Goal: Check status: Check status

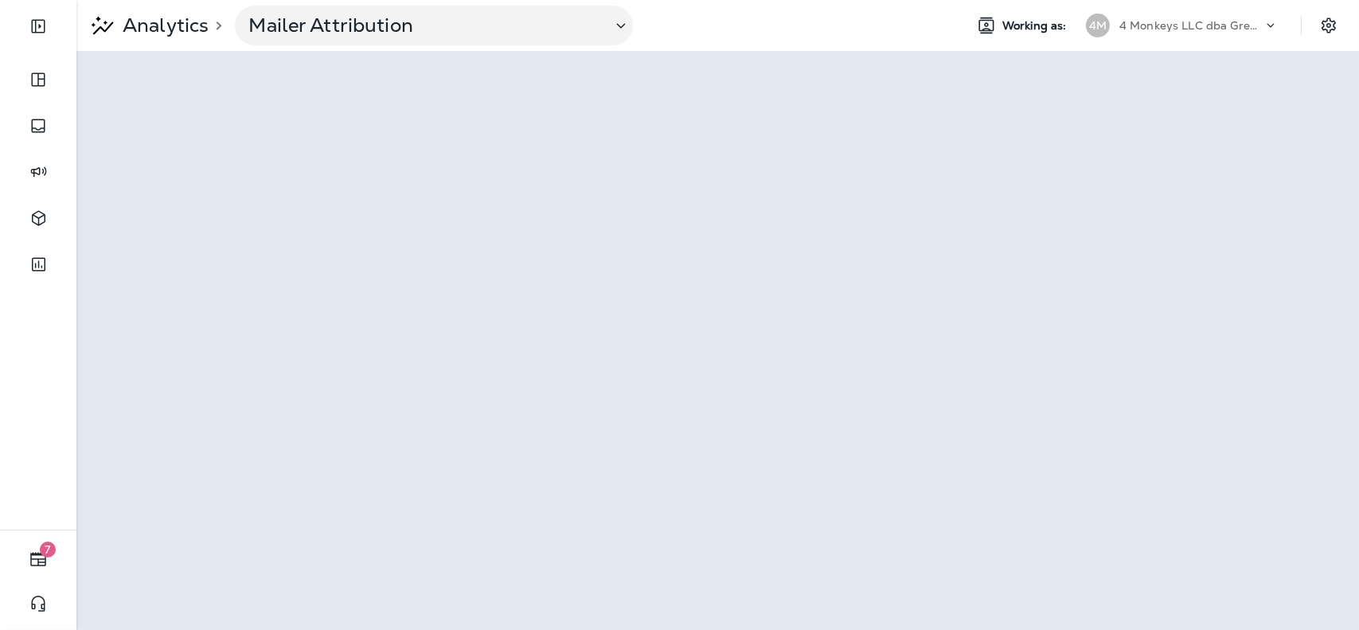
click at [1151, 25] on p "4 Monkeys LLC dba Grease Monkey" at bounding box center [1191, 25] width 143 height 13
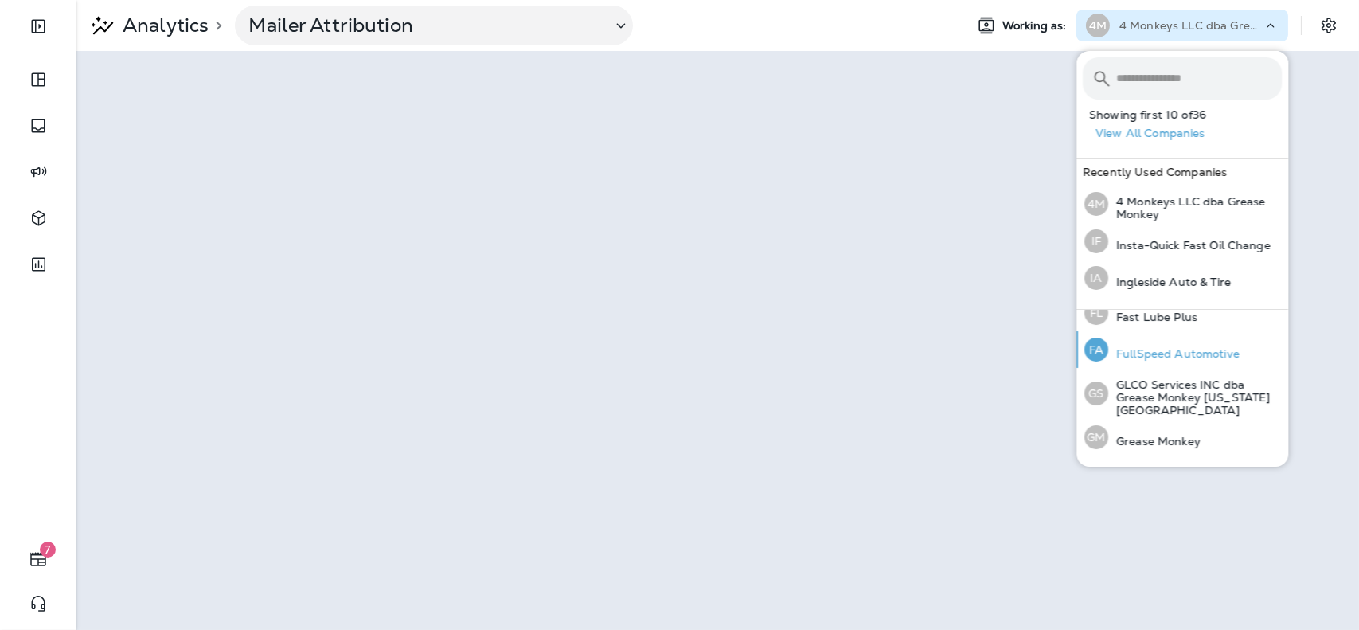
scroll to position [372, 0]
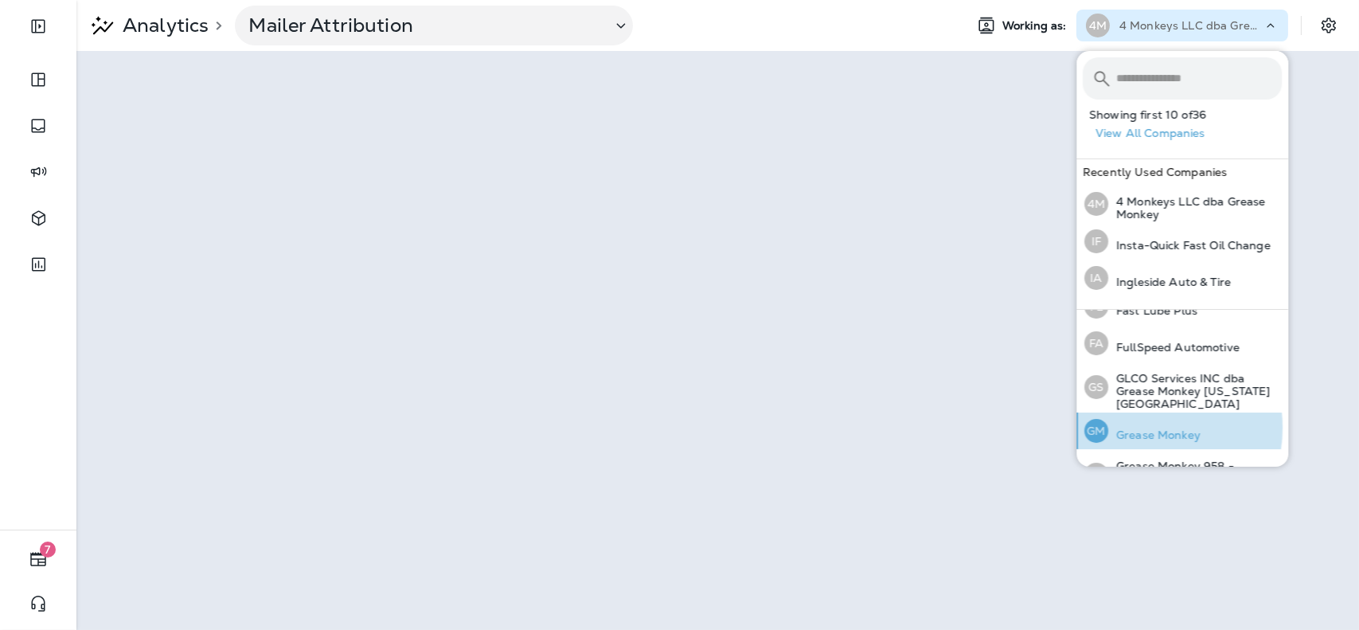
click at [1140, 428] on p "Grease Monkey" at bounding box center [1155, 434] width 92 height 13
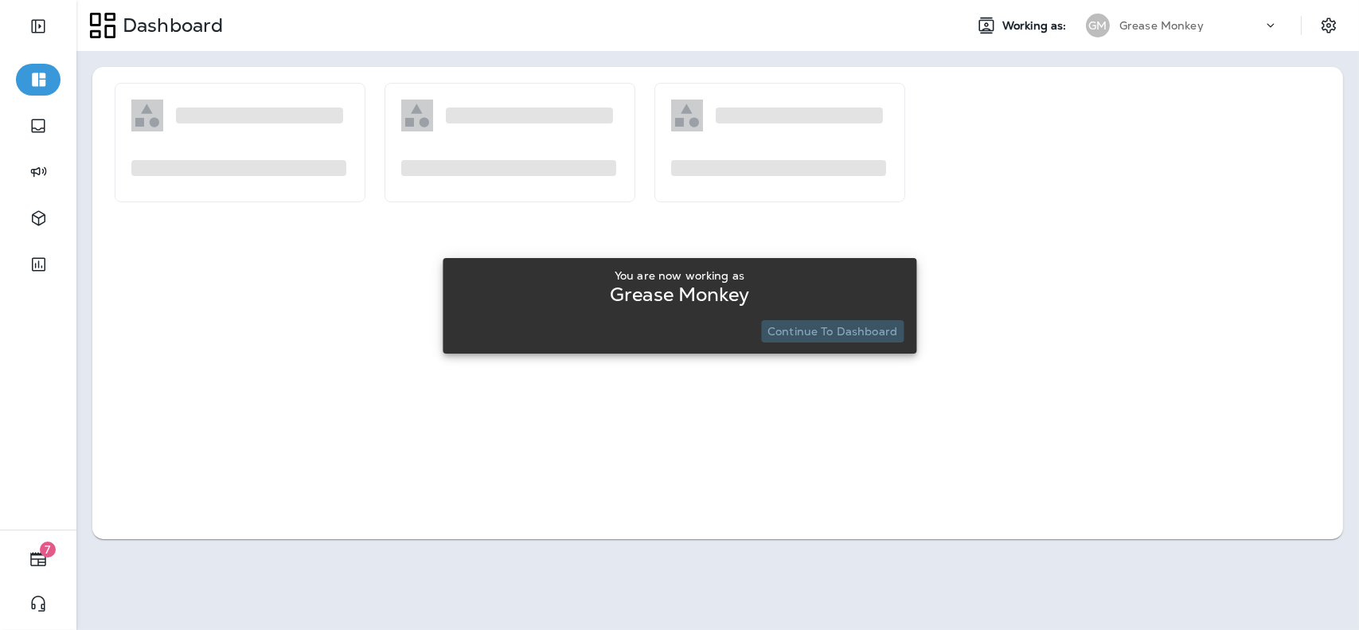
click at [867, 328] on p "Continue to Dashboard" at bounding box center [833, 331] width 130 height 13
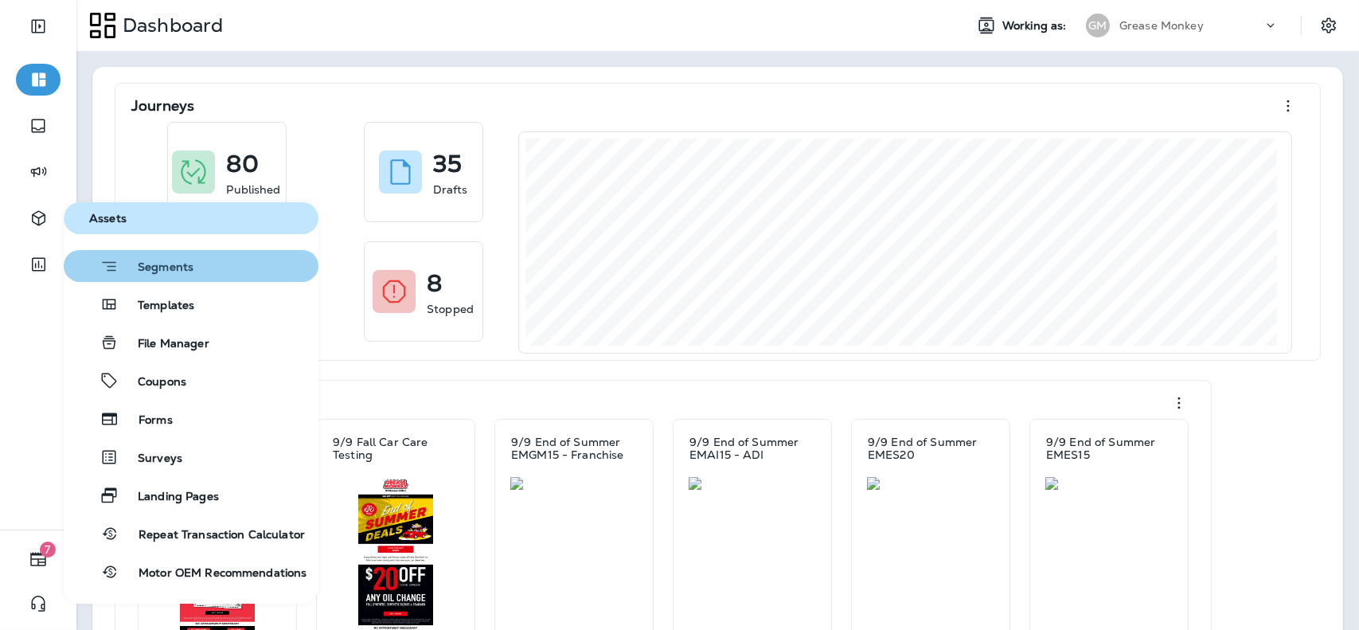
click at [161, 270] on span "Segments" at bounding box center [156, 268] width 75 height 16
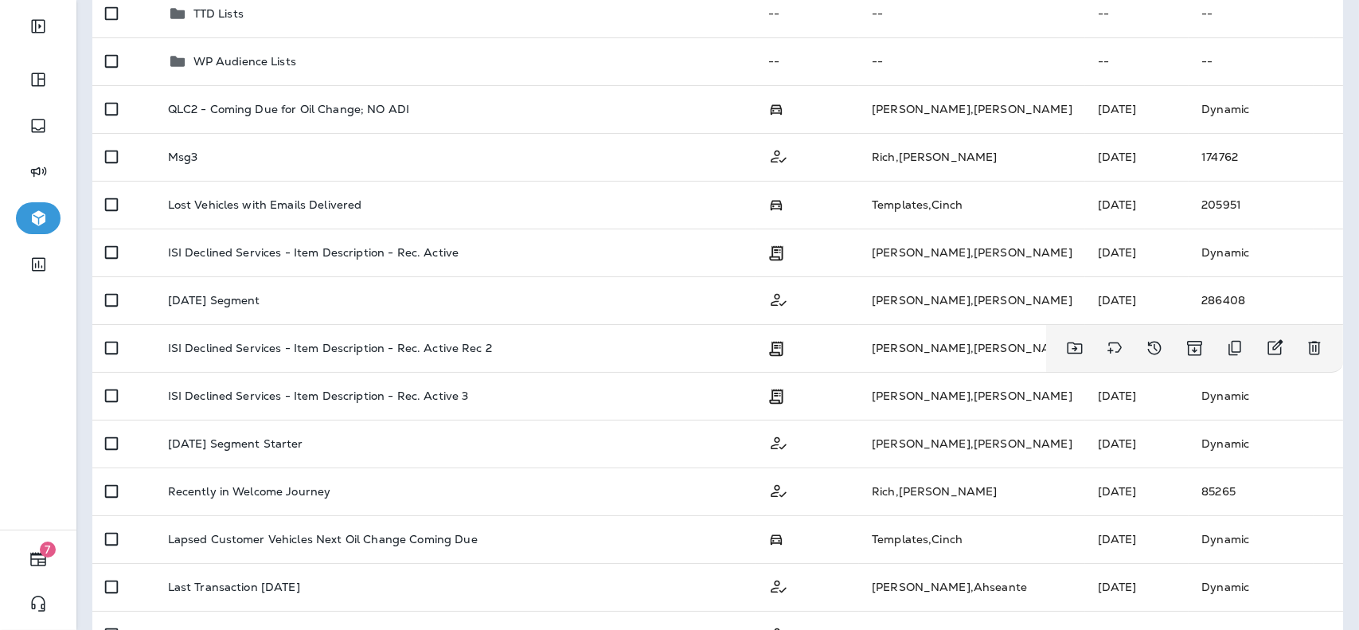
scroll to position [465, 0]
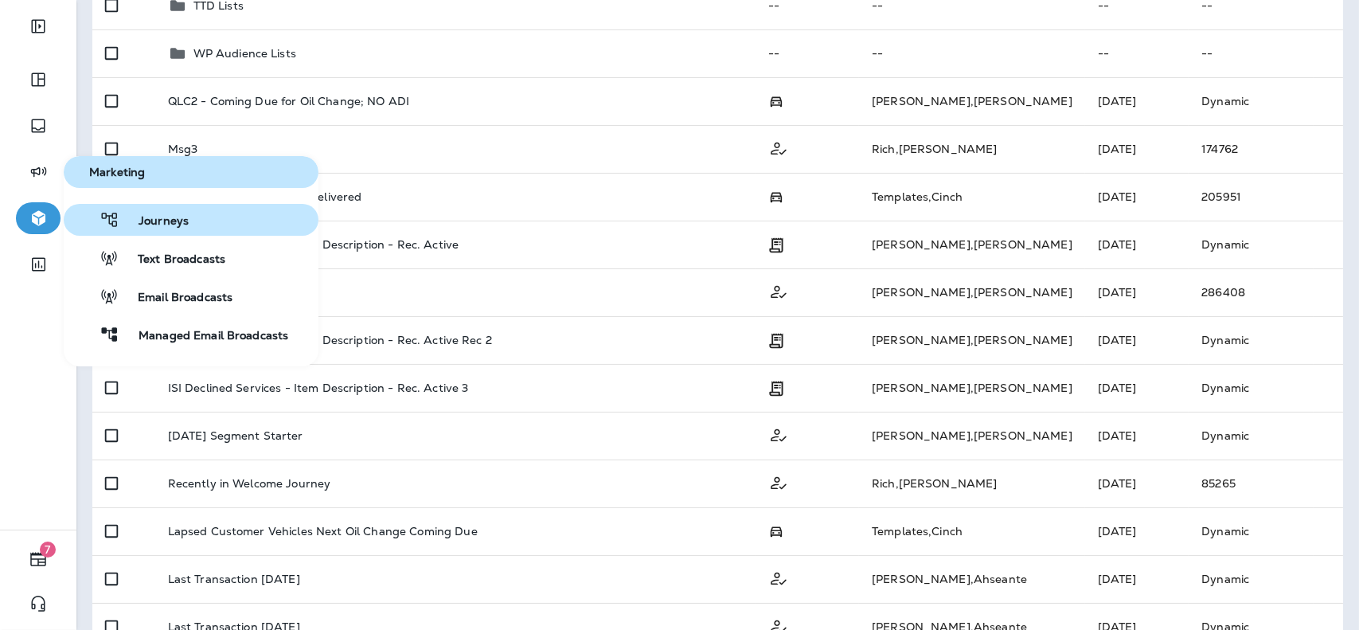
click at [136, 219] on span "Journeys" at bounding box center [153, 221] width 69 height 15
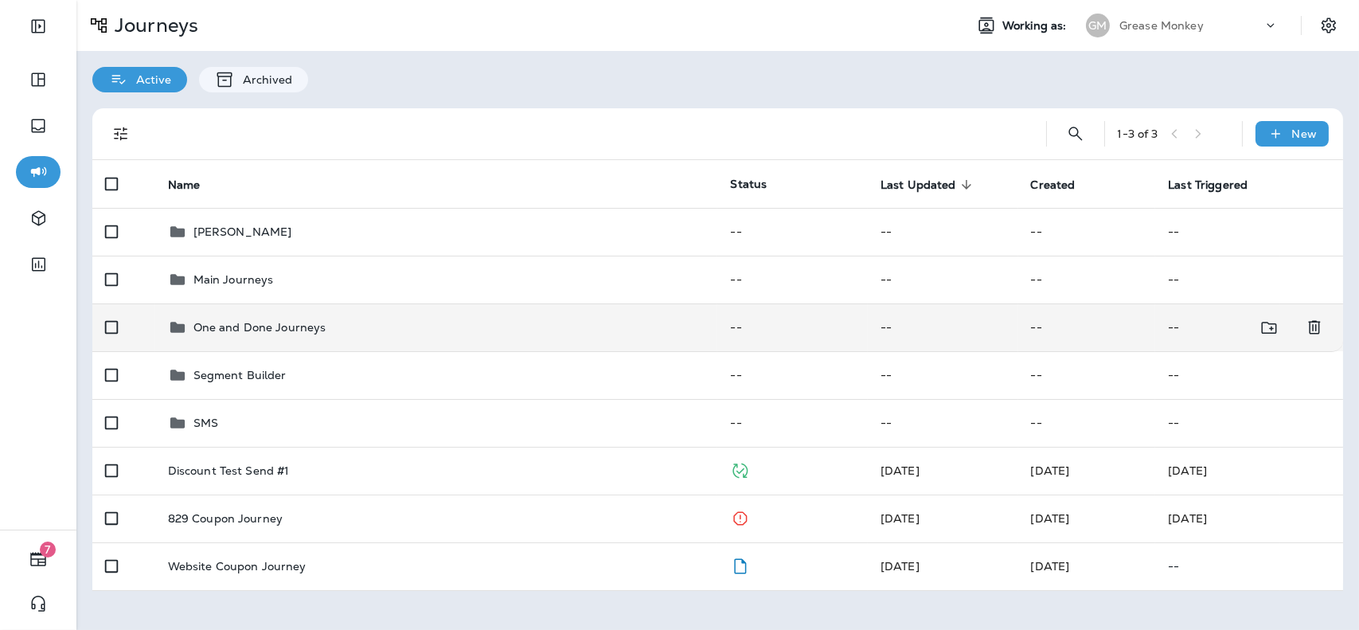
click at [312, 334] on p "One and Done Journeys" at bounding box center [260, 327] width 133 height 13
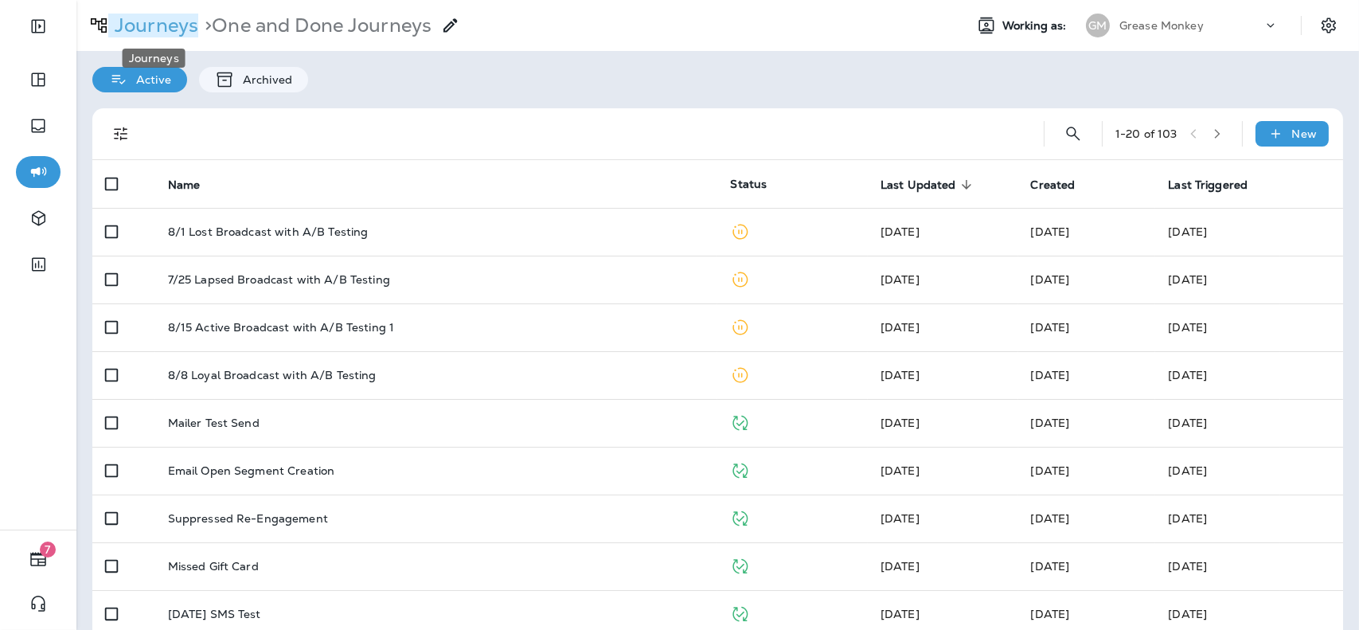
click at [158, 29] on p "Journeys" at bounding box center [153, 26] width 90 height 24
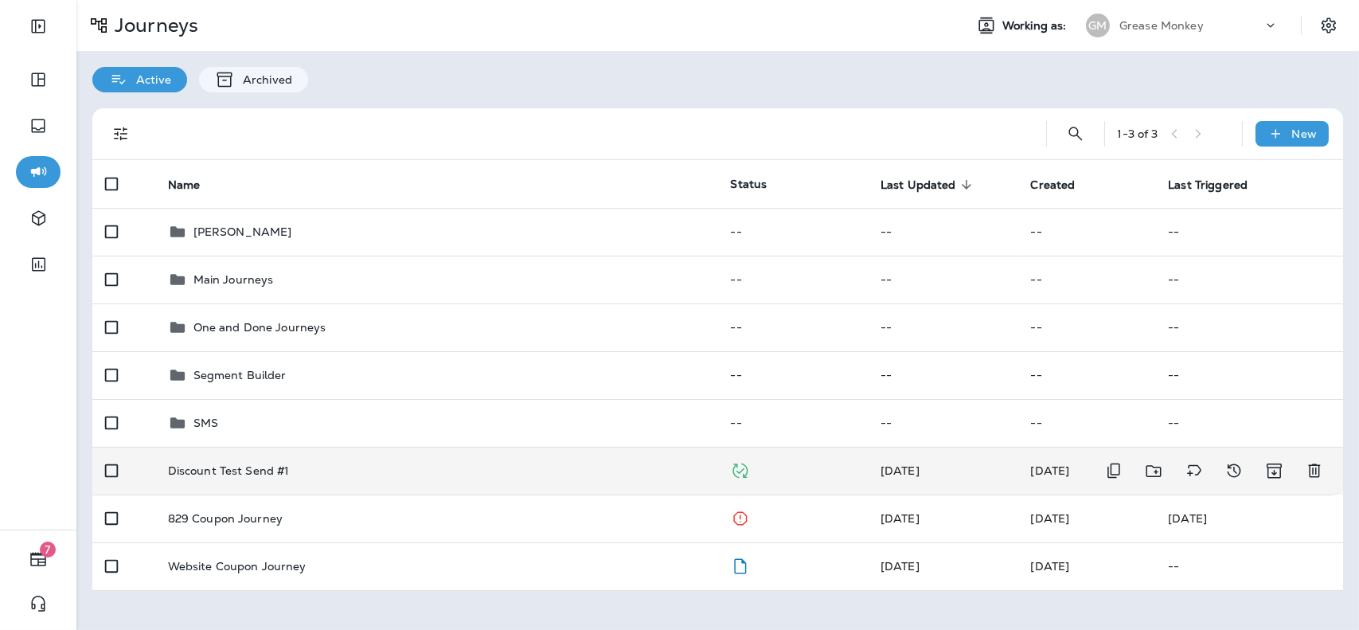
click at [337, 487] on td "Discount Test Send #1" at bounding box center [436, 471] width 563 height 48
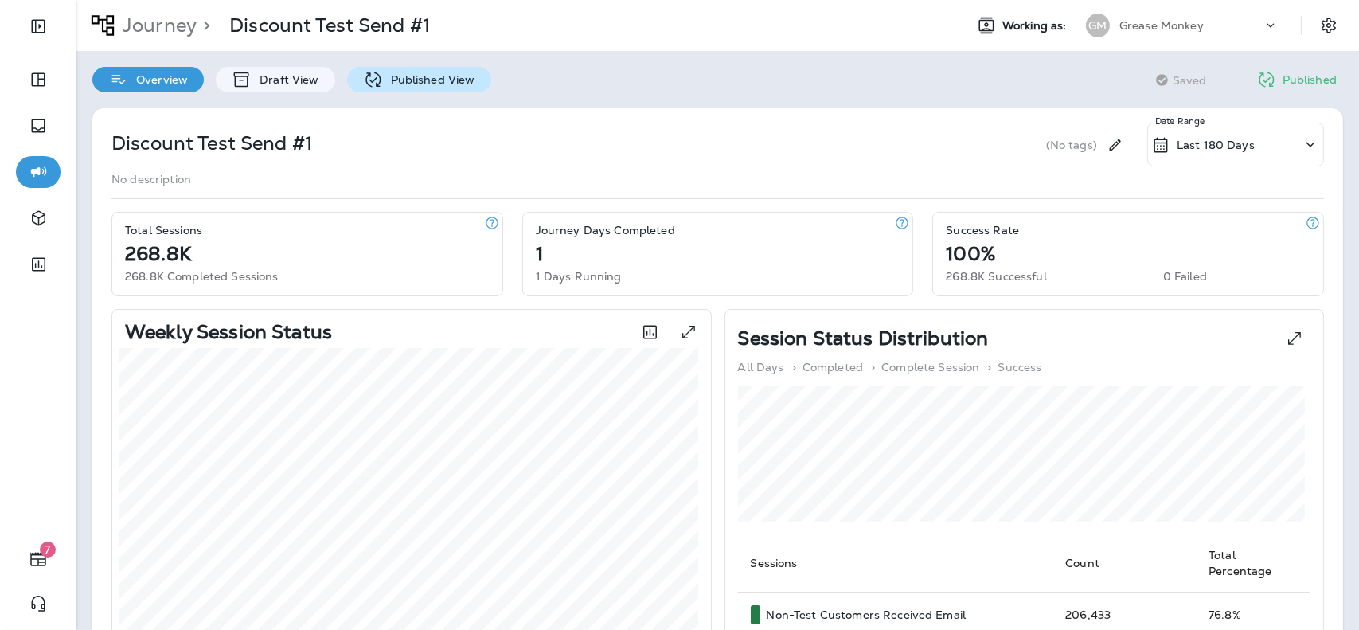
click at [411, 78] on p "Published View" at bounding box center [429, 79] width 92 height 13
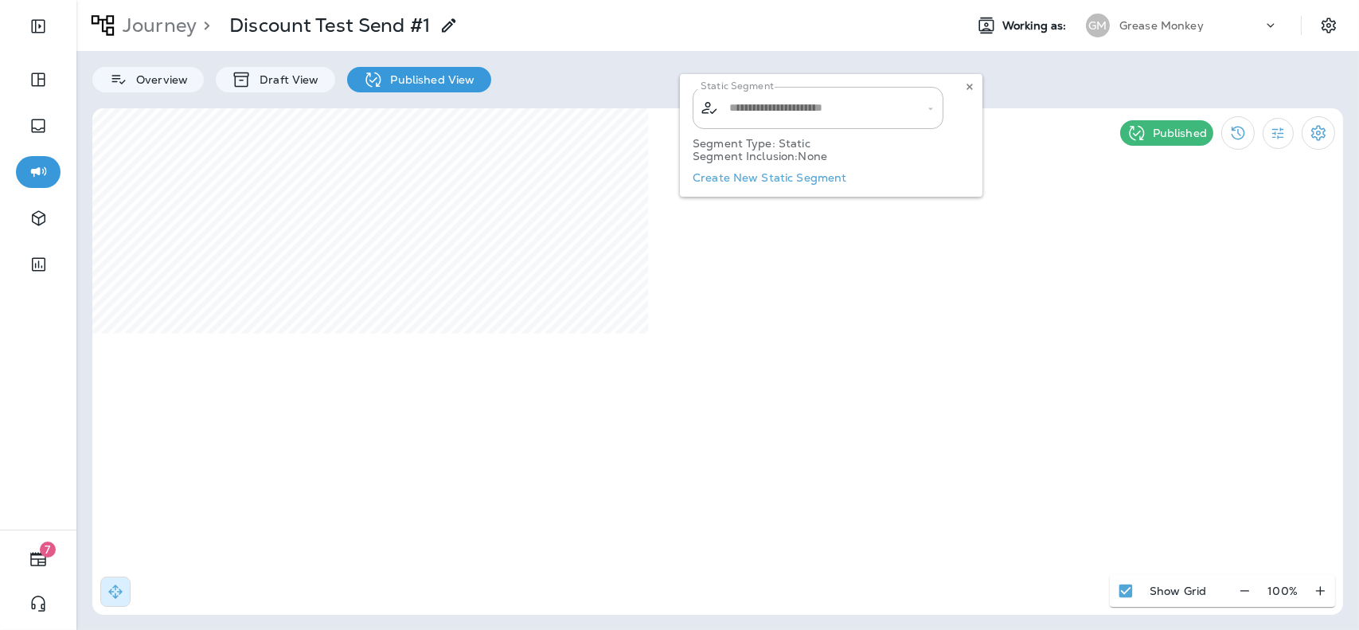
type input "**********"
click at [972, 88] on use at bounding box center [970, 87] width 6 height 6
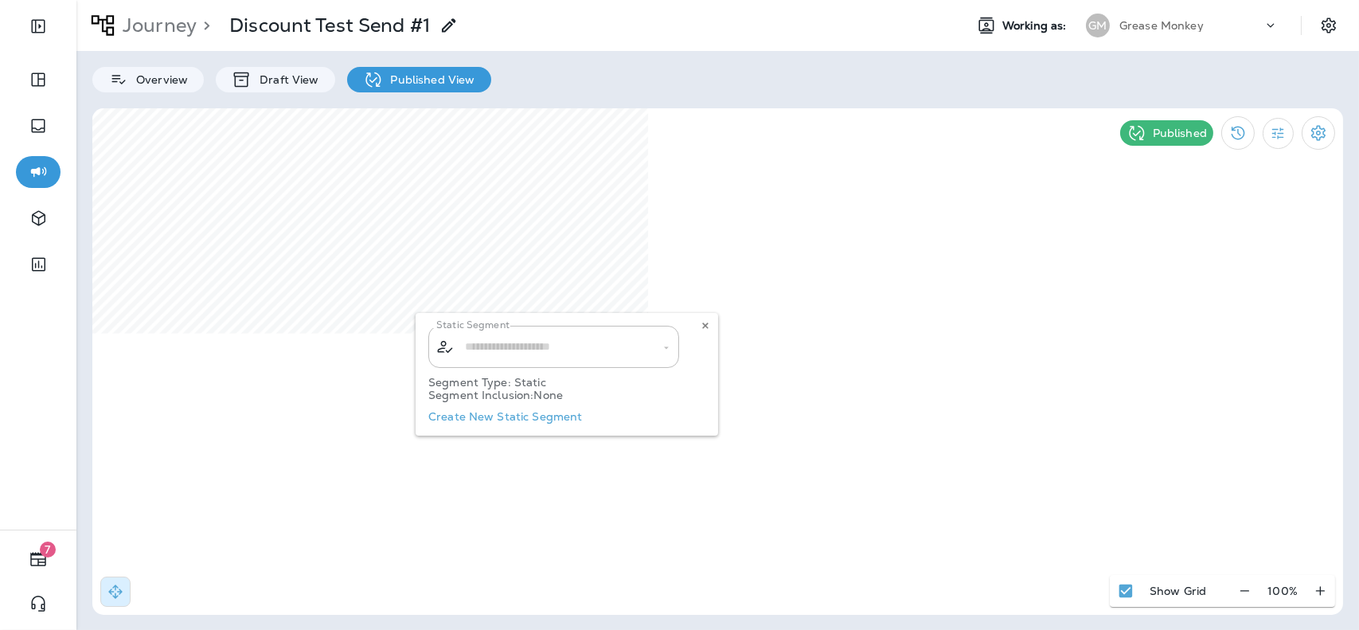
type input "**********"
drag, startPoint x: 466, startPoint y: 347, endPoint x: 602, endPoint y: 345, distance: 136.2
click at [602, 345] on div "**********" at bounding box center [567, 374] width 303 height 123
copy div "​"
